Goal: Check status: Check status

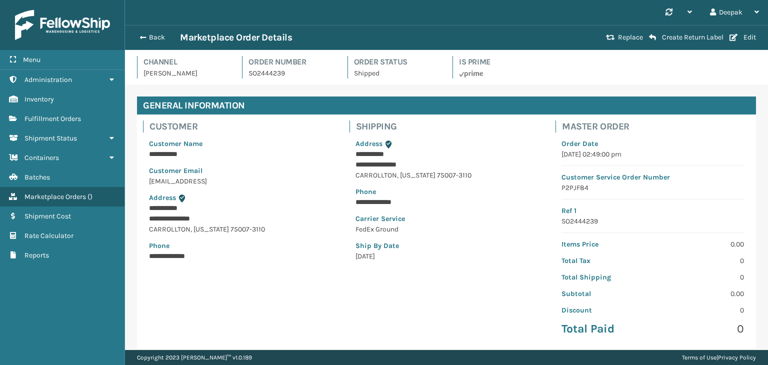
click at [140, 35] on span "button" at bounding box center [143, 37] width 6 height 7
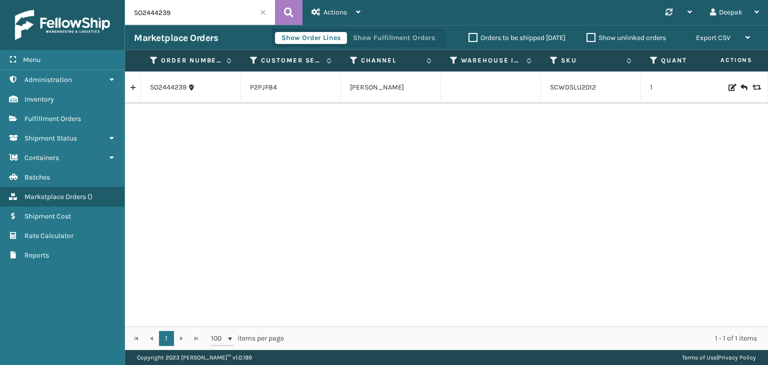
click at [204, 11] on input "SO2444239" at bounding box center [200, 12] width 150 height 25
paste input "23"
type input "SO2444223"
click at [287, 14] on icon at bounding box center [289, 12] width 10 height 15
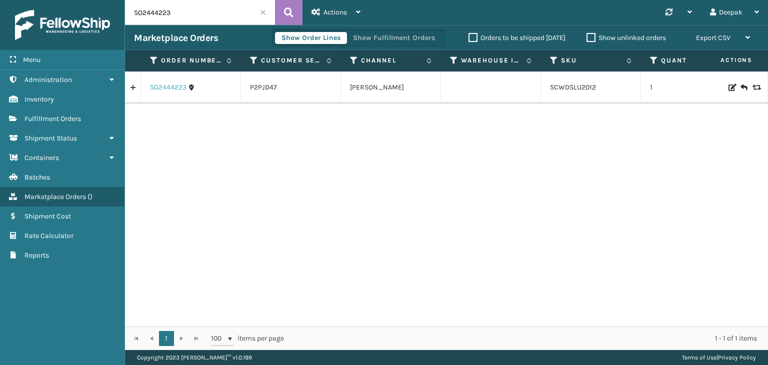
click at [178, 87] on link "SO2444223" at bounding box center [168, 88] width 37 height 10
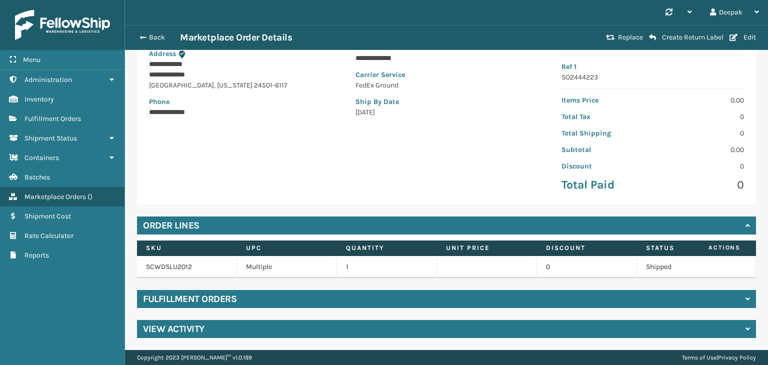
scroll to position [151, 0]
click at [556, 291] on div "Fulfillment Orders" at bounding box center [446, 299] width 619 height 18
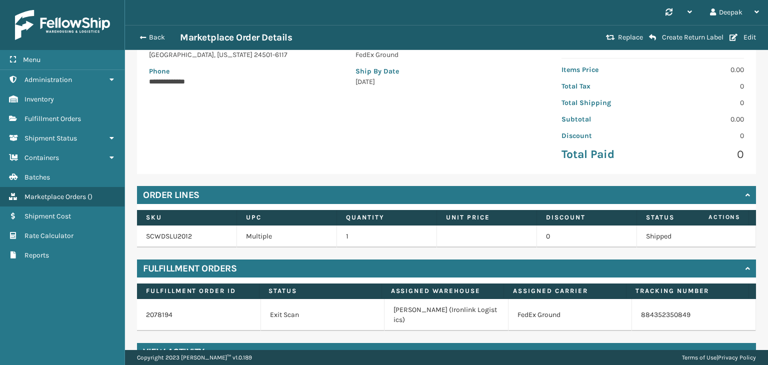
scroll to position [194, 0]
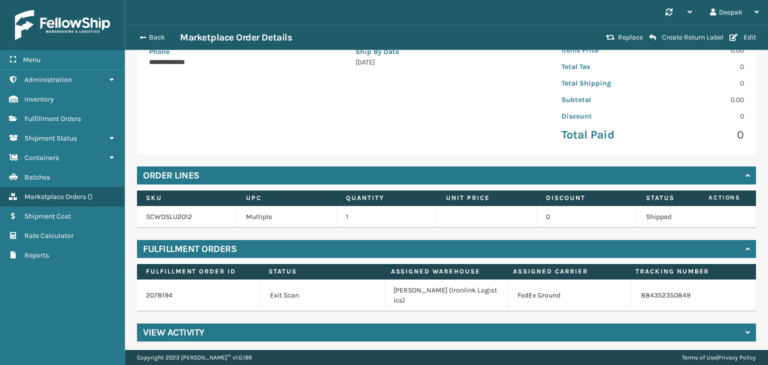
click at [686, 299] on td "884352350849" at bounding box center [694, 296] width 124 height 32
copy div "884352350849"
click at [144, 36] on span "button" at bounding box center [142, 37] width 6 height 7
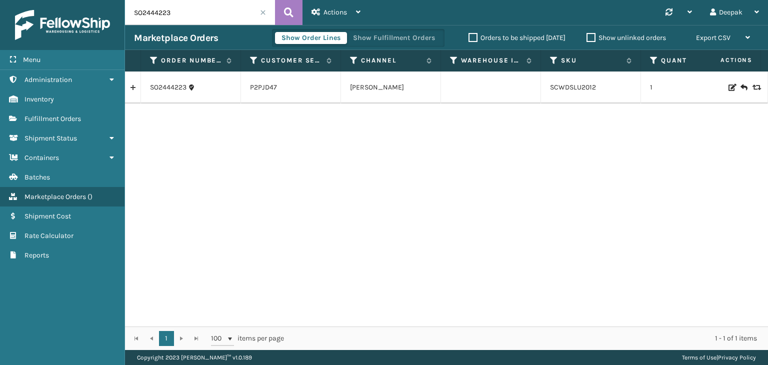
click at [198, 21] on input "SO2444223" at bounding box center [200, 12] width 150 height 25
paste input "135"
type input "SO2444135"
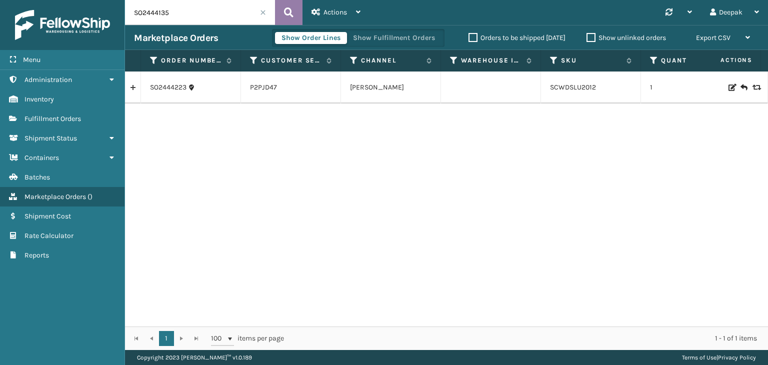
click at [286, 18] on icon at bounding box center [289, 12] width 10 height 15
click at [165, 89] on link "SO2444135" at bounding box center [167, 88] width 35 height 10
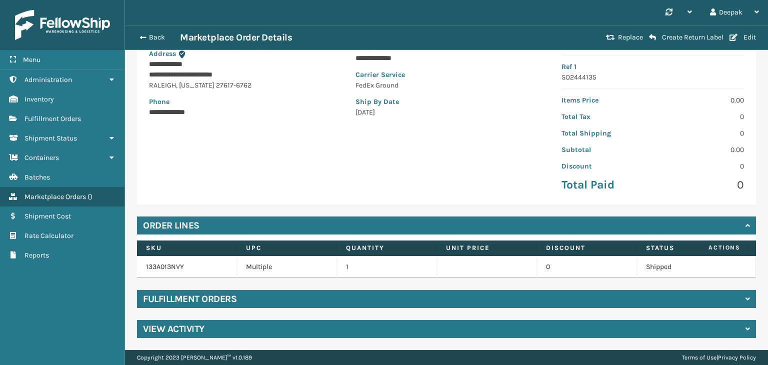
scroll to position [151, 0]
click at [572, 296] on div "Fulfillment Orders" at bounding box center [446, 299] width 619 height 18
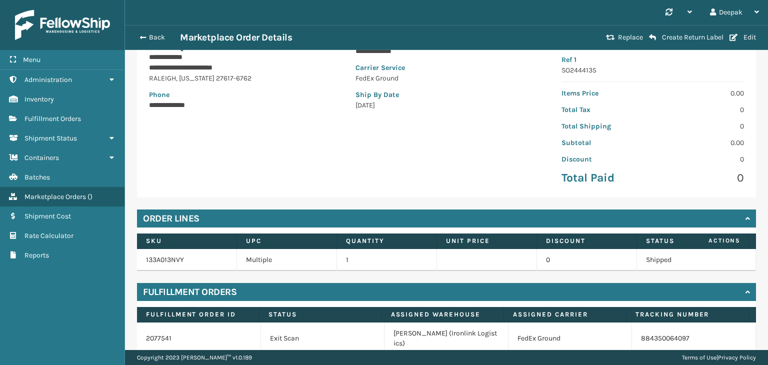
scroll to position [194, 0]
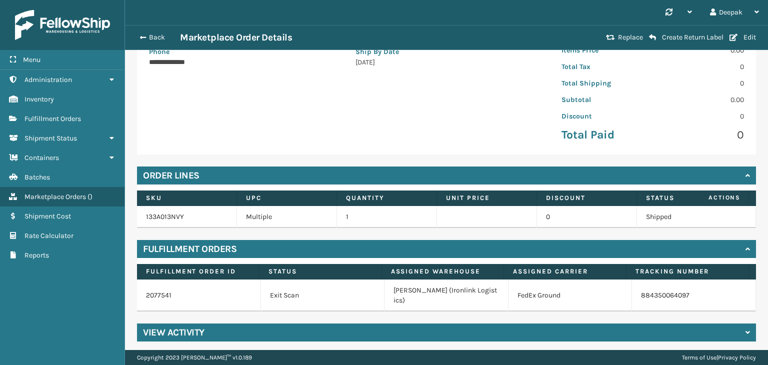
click at [682, 295] on td "884350064097" at bounding box center [694, 296] width 124 height 32
copy div "884350064097"
click at [136, 35] on button "Back" at bounding box center [157, 37] width 46 height 9
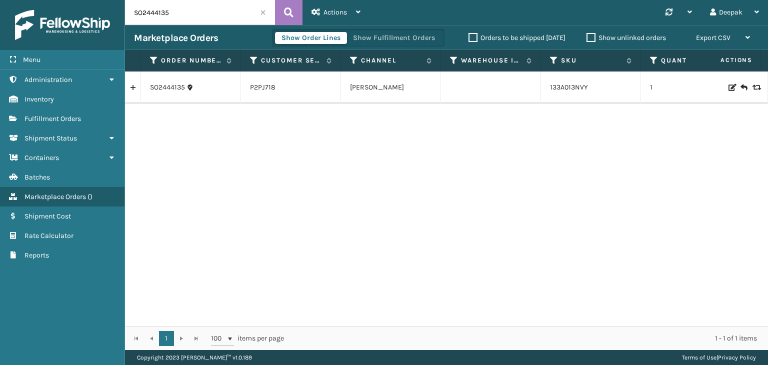
click at [214, 9] on input "SO2444135" at bounding box center [200, 12] width 150 height 25
click at [214, 8] on input "SO2444135" at bounding box center [200, 12] width 150 height 25
paste input "020"
type input "SO2444020"
click at [288, 15] on icon at bounding box center [289, 12] width 10 height 15
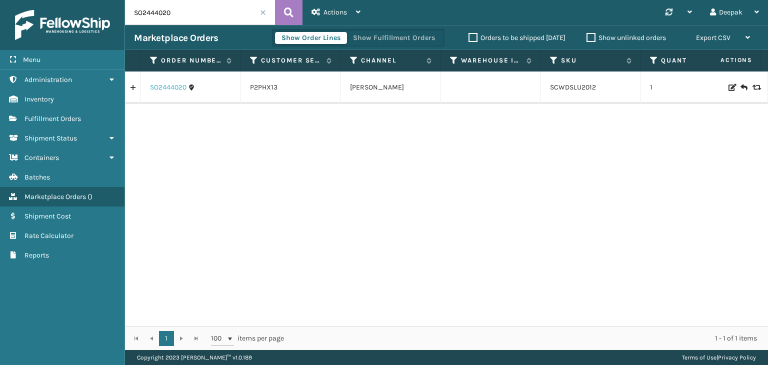
click at [176, 86] on link "SO2444020" at bounding box center [168, 88] width 37 height 10
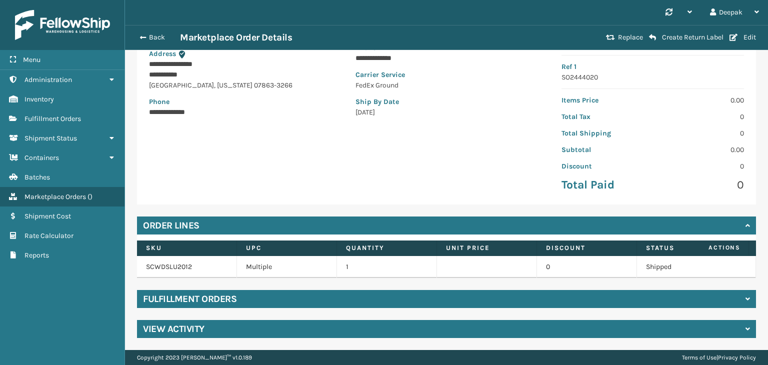
scroll to position [151, 0]
click at [517, 300] on div "Fulfillment Orders" at bounding box center [446, 299] width 619 height 18
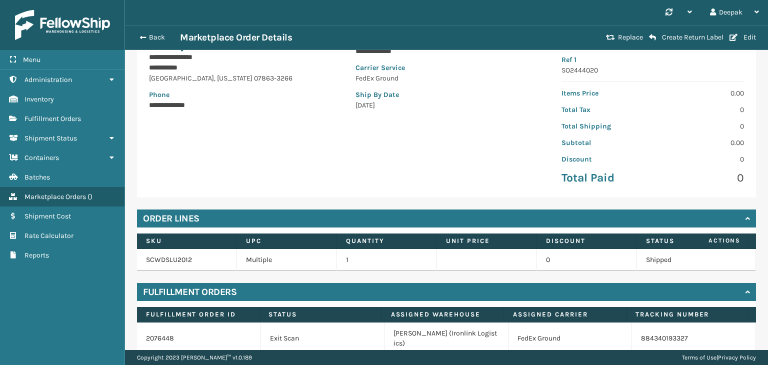
scroll to position [194, 0]
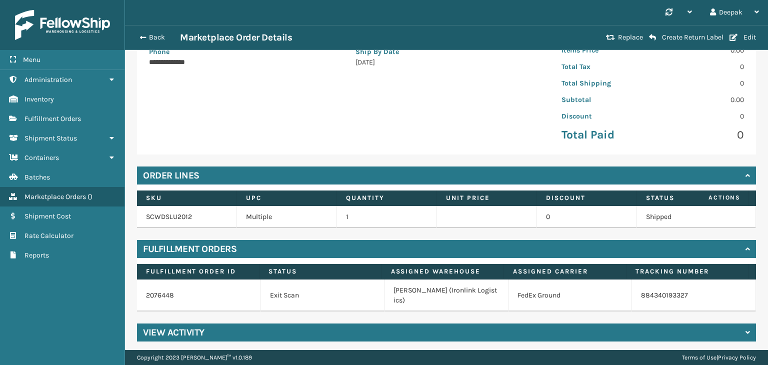
click at [696, 293] on td "884340193327" at bounding box center [694, 296] width 124 height 32
copy div "884340193327"
click at [141, 35] on span "button" at bounding box center [142, 37] width 6 height 7
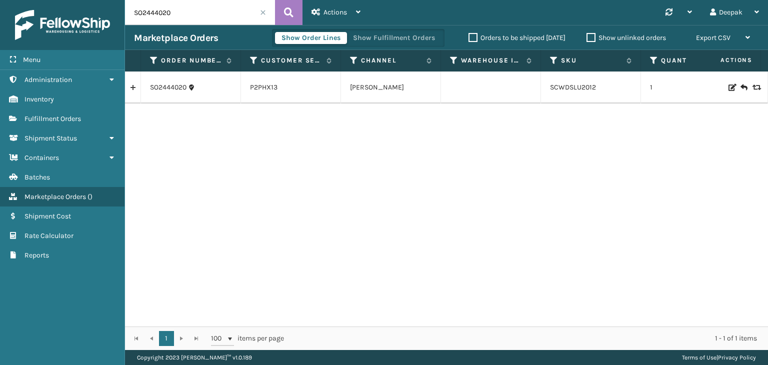
click at [236, 18] on input "SO2444020" at bounding box center [200, 12] width 150 height 25
paste input "58"
type input "SO2444058"
click at [282, 15] on button at bounding box center [289, 12] width 28 height 25
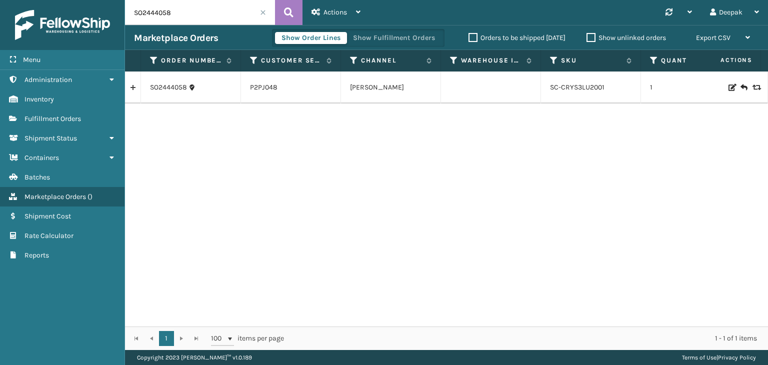
drag, startPoint x: 331, startPoint y: 318, endPoint x: 512, endPoint y: 319, distance: 181.1
click at [512, 319] on div "SO2444058 P2PJ048 Ashley Furniture SC-CRYS3LU2001 1 [US_STATE] Manual Orders Sa…" at bounding box center [446, 199] width 643 height 255
click at [179, 89] on link "SO2444058" at bounding box center [168, 88] width 37 height 10
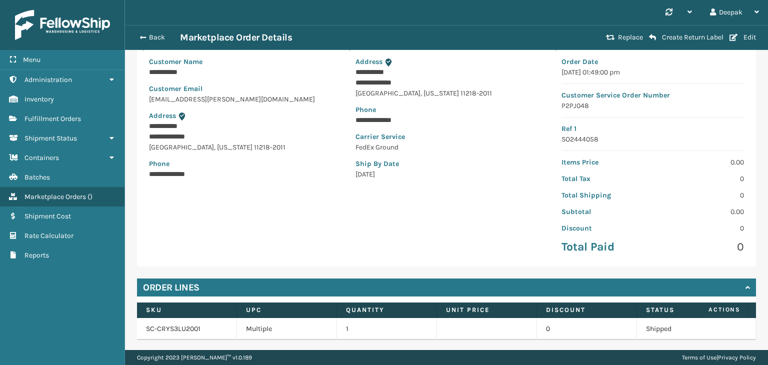
scroll to position [151, 0]
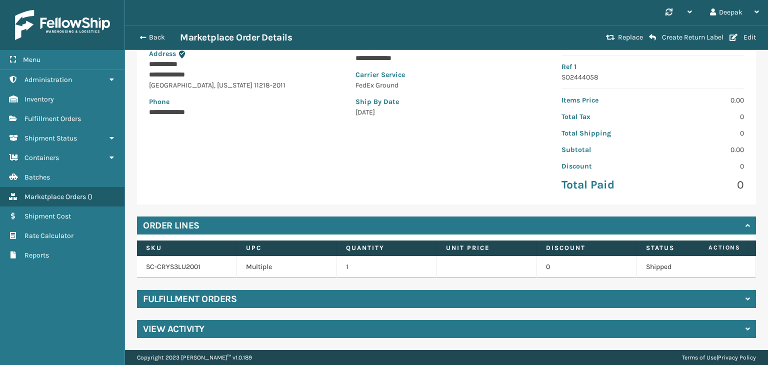
click at [537, 293] on div "Fulfillment Orders" at bounding box center [446, 299] width 619 height 18
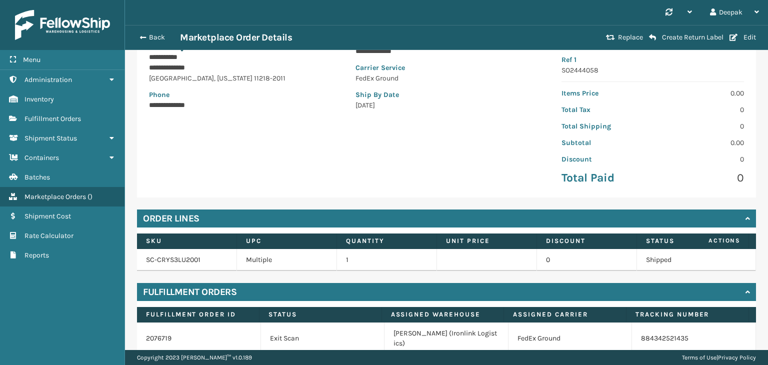
scroll to position [194, 0]
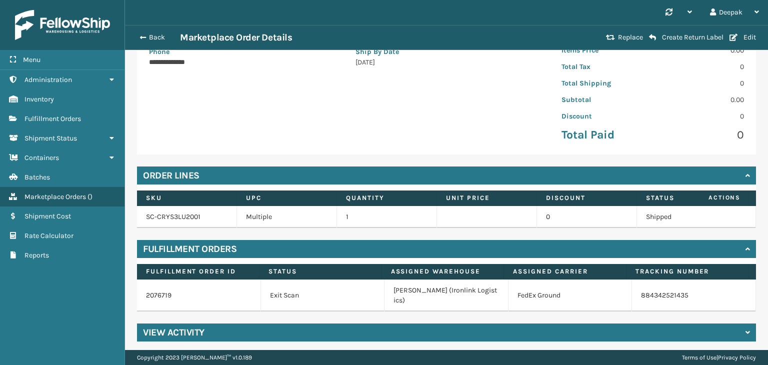
click at [690, 297] on td "884342521435" at bounding box center [694, 296] width 124 height 32
copy div "884342521435"
click at [136, 35] on button "Back" at bounding box center [157, 37] width 46 height 9
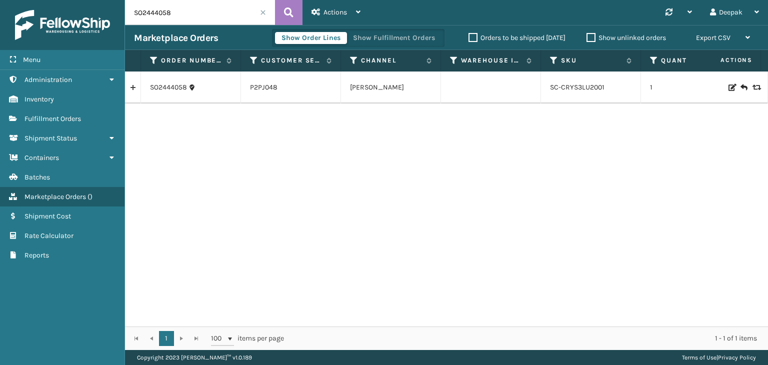
click at [222, 17] on input "SO2444058" at bounding box center [200, 12] width 150 height 25
paste input "22"
type input "SO2444022"
click at [290, 17] on icon at bounding box center [289, 12] width 10 height 15
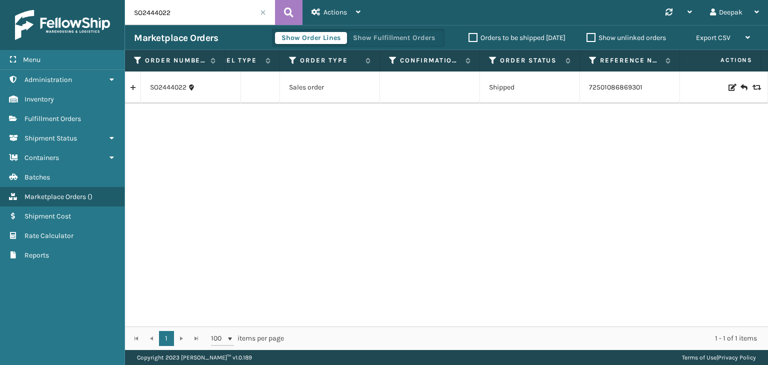
scroll to position [0, 676]
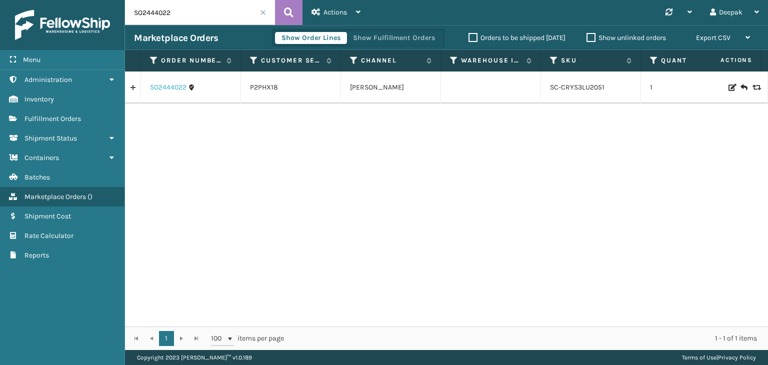
click at [158, 84] on link "SO2444022" at bounding box center [168, 88] width 37 height 10
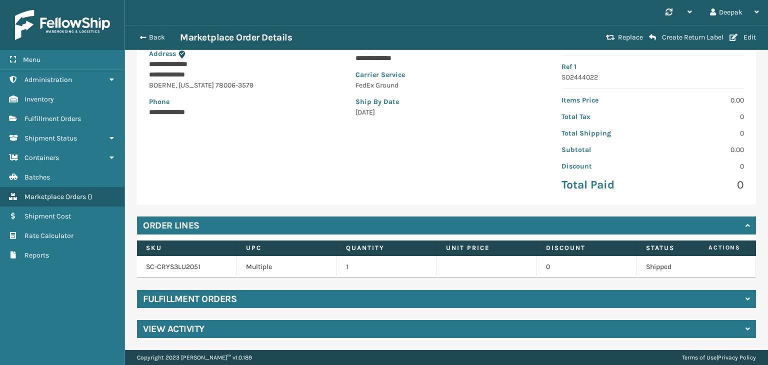
click at [553, 301] on div "Fulfillment Orders" at bounding box center [446, 299] width 619 height 18
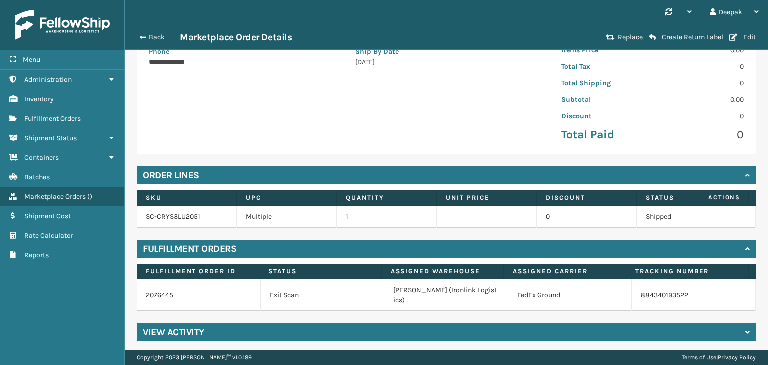
click at [707, 298] on td "884340193522" at bounding box center [694, 296] width 124 height 32
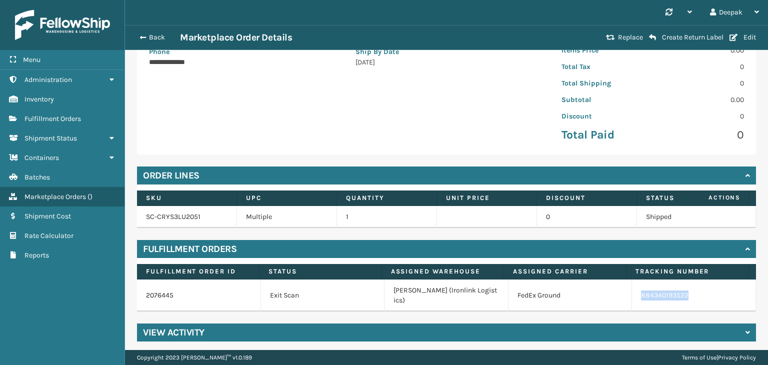
copy div "884340193522"
